Goal: Navigation & Orientation: Find specific page/section

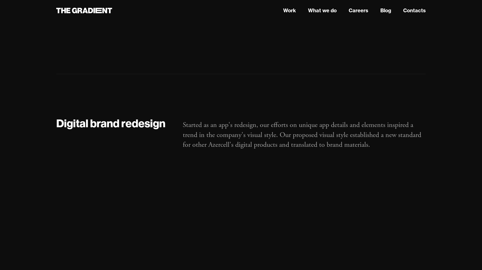
scroll to position [2850, 0]
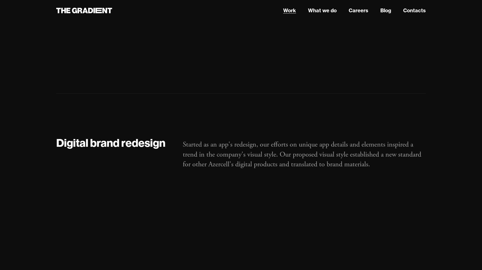
click at [289, 11] on link "Work" at bounding box center [289, 11] width 13 height 8
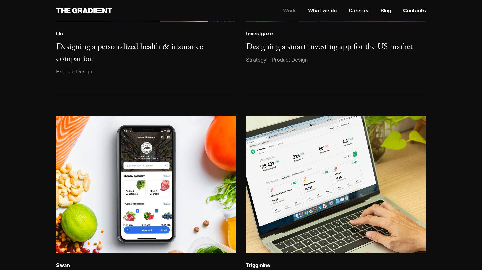
scroll to position [650, 0]
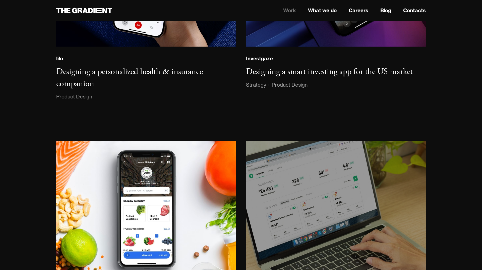
click at [300, 195] on img at bounding box center [335, 210] width 183 height 140
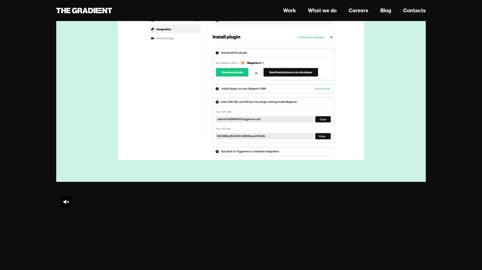
scroll to position [1051, 0]
